Goal: Navigation & Orientation: Find specific page/section

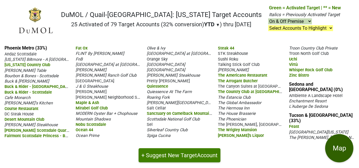
click at [338, 150] on button "Map" at bounding box center [339, 148] width 28 height 28
click at [109, 62] on div "FnB" at bounding box center [109, 58] width 66 height 5
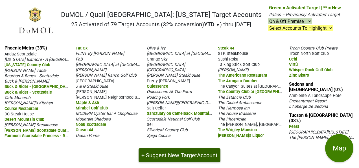
click at [181, 152] on button "+ Suggest New Target Account" at bounding box center [180, 155] width 82 height 14
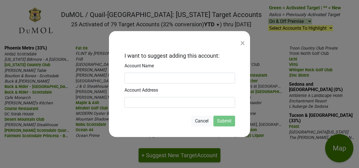
click at [242, 42] on div "×" at bounding box center [242, 43] width 5 height 14
